Goal: Task Accomplishment & Management: Manage account settings

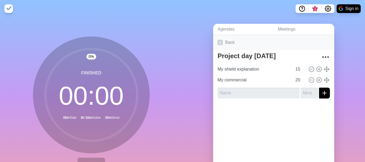
click at [224, 44] on link "Back" at bounding box center [273, 42] width 121 height 15
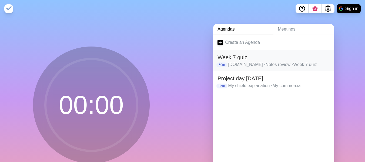
click at [229, 63] on p "[DOMAIN_NAME] • Notes review • Week 7 quiz" at bounding box center [279, 64] width 102 height 6
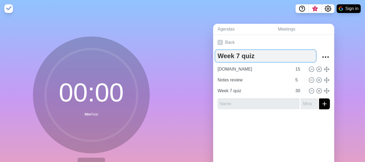
click at [235, 59] on textarea "Week 7 quiz" at bounding box center [265, 56] width 100 height 12
click at [252, 58] on textarea "Week 7 quiz" at bounding box center [265, 56] width 100 height 12
type textarea "Week 8 Test"
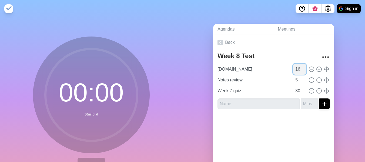
click at [298, 67] on input "16" at bounding box center [299, 69] width 13 height 11
click at [298, 67] on input "17" at bounding box center [299, 69] width 13 height 11
click at [298, 67] on input "18" at bounding box center [299, 69] width 13 height 11
click at [298, 67] on input "19" at bounding box center [299, 69] width 13 height 11
type input "20"
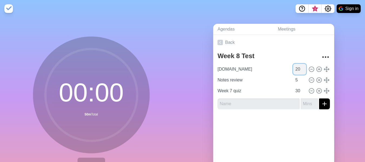
click at [298, 67] on input "20" at bounding box center [299, 69] width 13 height 11
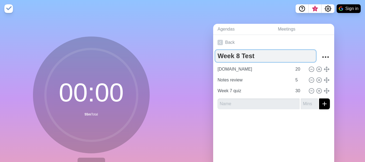
click at [249, 56] on textarea "Week 8 Test" at bounding box center [265, 56] width 100 height 12
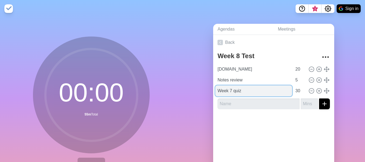
click at [244, 89] on input "Week 7 quiz" at bounding box center [253, 90] width 77 height 11
paste input "8 Test"
type input "Week 8 Test"
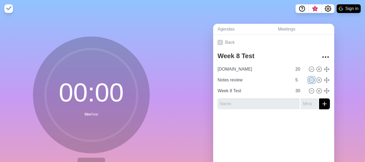
click at [309, 79] on icon at bounding box center [312, 80] width 6 height 6
type input "Week 8 Test"
type input "30"
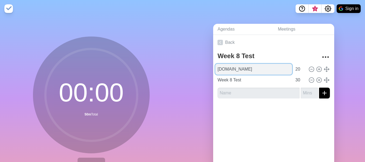
click at [266, 71] on input "[DOMAIN_NAME]" at bounding box center [253, 69] width 77 height 11
type input "[DOMAIN_NAME][URL]"
